Goal: Information Seeking & Learning: Check status

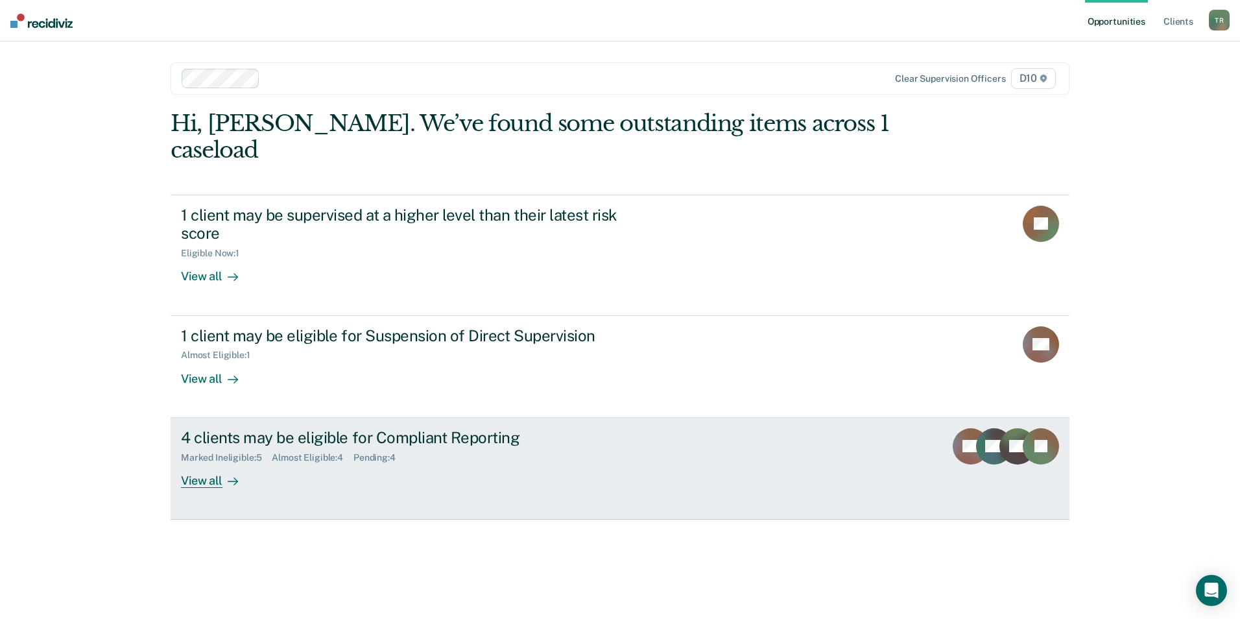
click at [383, 428] on div "4 clients may be eligible for Compliant Reporting" at bounding box center [408, 437] width 455 height 19
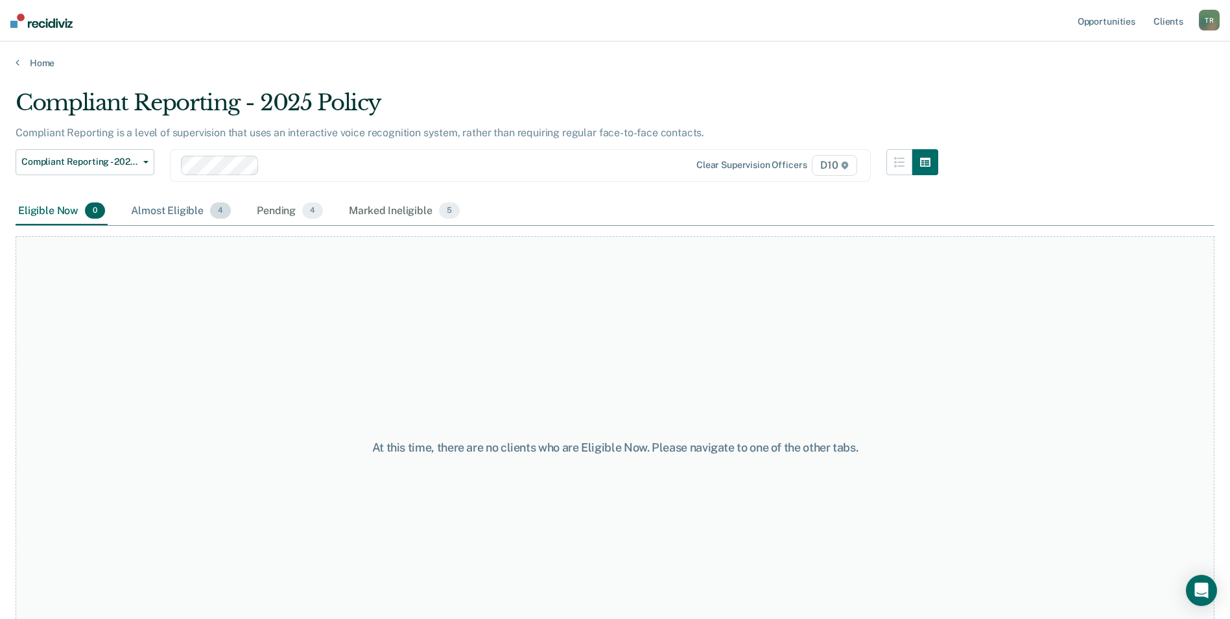
click at [157, 210] on div "Almost Eligible 4" at bounding box center [180, 211] width 105 height 29
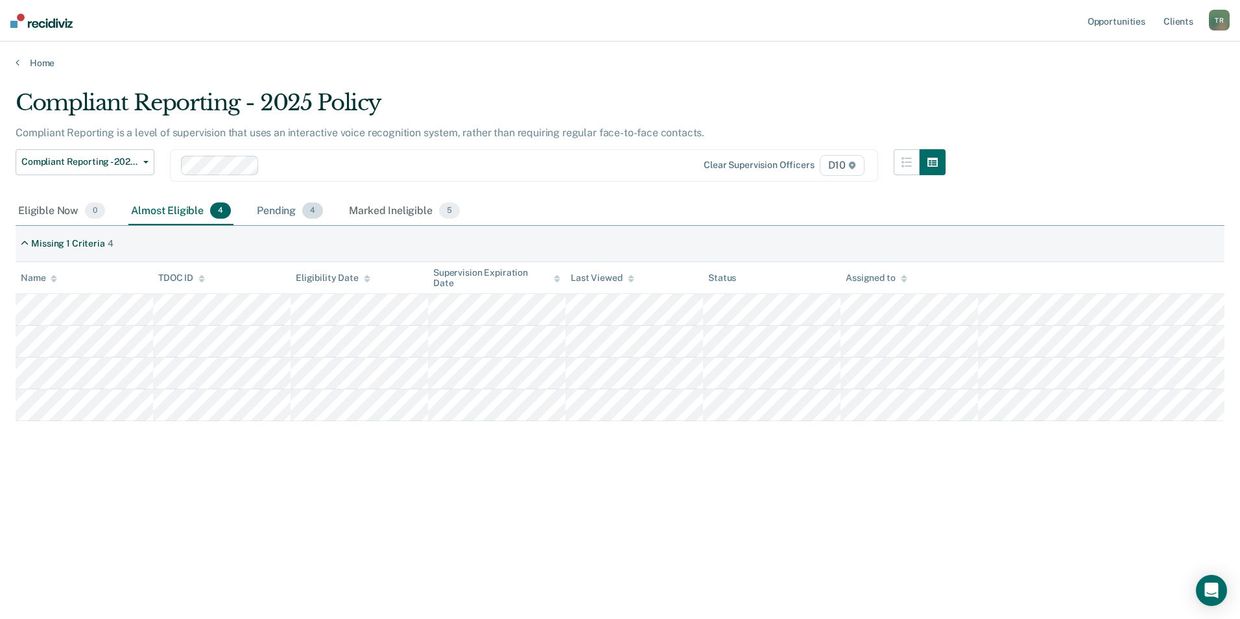
click at [262, 208] on div "Pending 4" at bounding box center [289, 211] width 71 height 29
